Goal: Navigation & Orientation: Find specific page/section

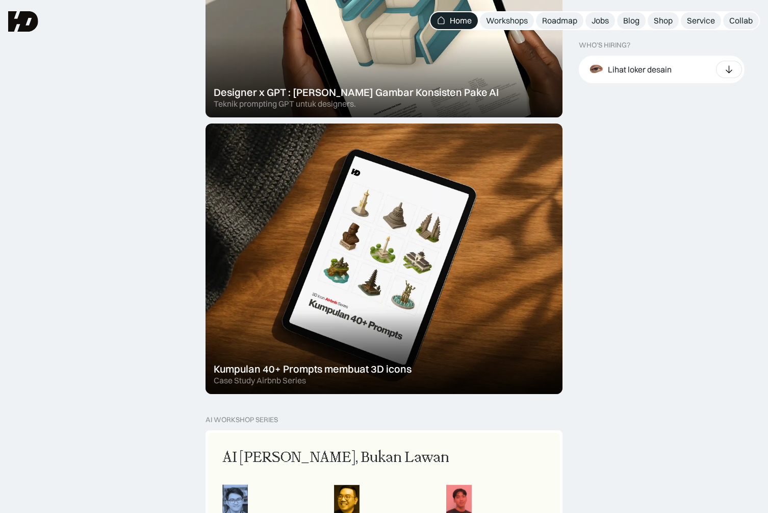
scroll to position [487, 0]
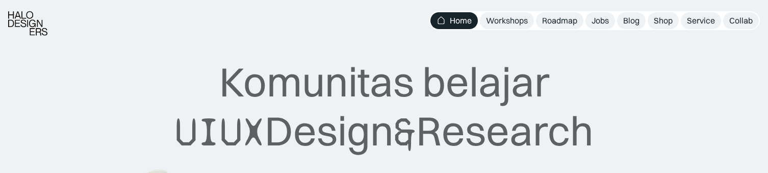
scroll to position [12, 0]
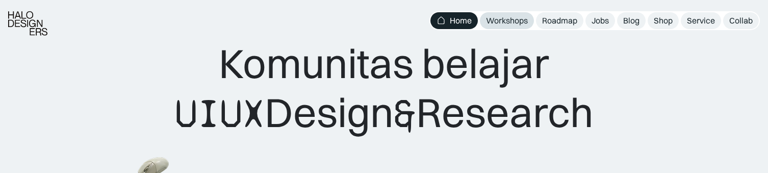
click at [501, 22] on div "Workshops" at bounding box center [507, 20] width 42 height 11
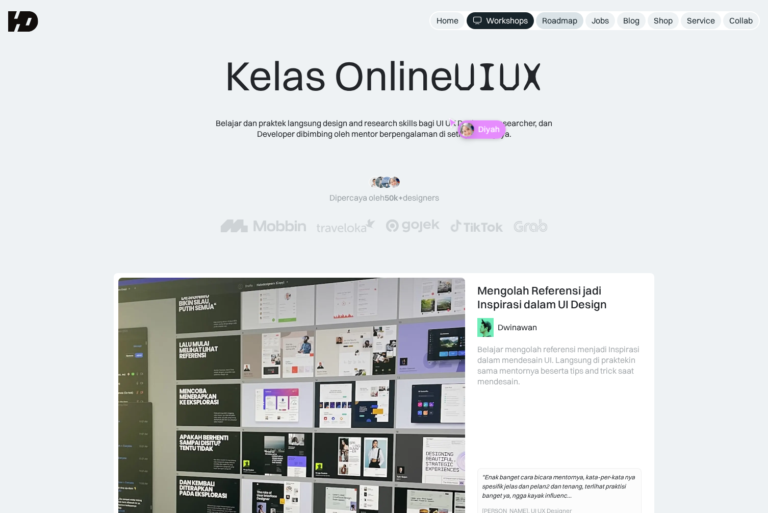
click at [551, 18] on div "Roadmap" at bounding box center [559, 20] width 35 height 11
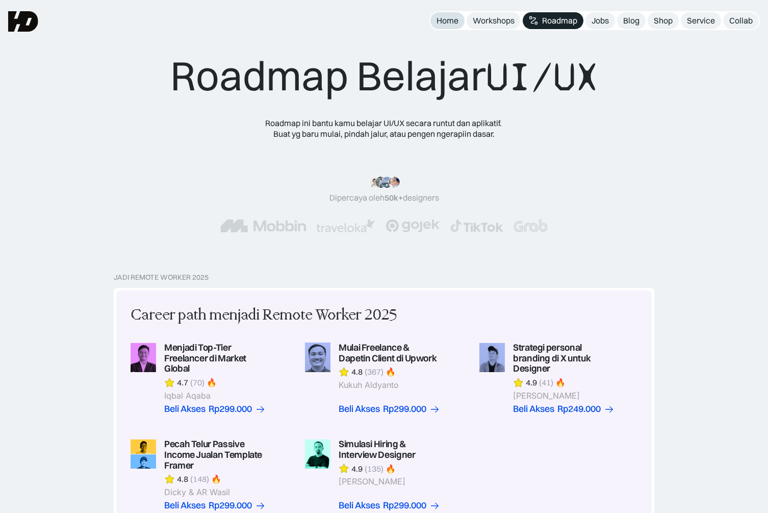
click at [442, 23] on div "Home" at bounding box center [448, 20] width 22 height 11
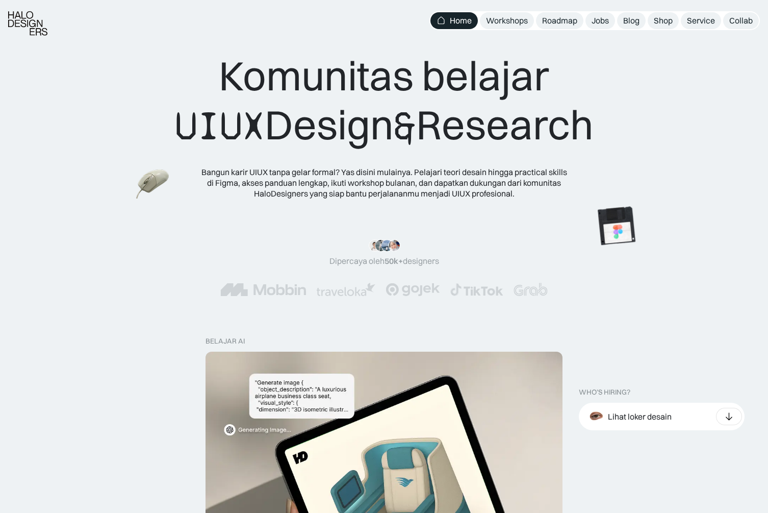
scroll to position [16, 0]
